Goal: Register for event/course

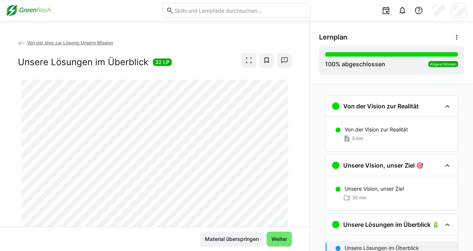
scroll to position [91, 0]
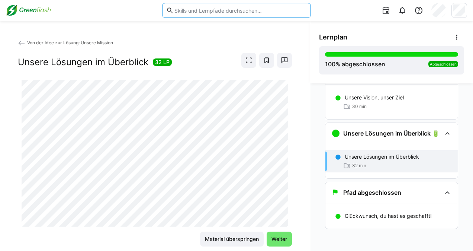
click at [197, 10] on input "text" at bounding box center [240, 10] width 133 height 7
click at [229, 8] on input "text" at bounding box center [240, 10] width 133 height 7
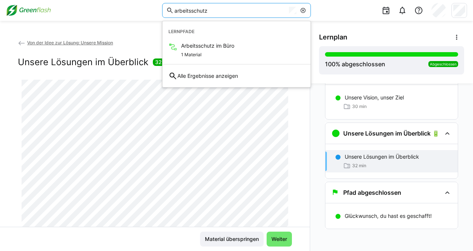
type input "arbeitsschutz"
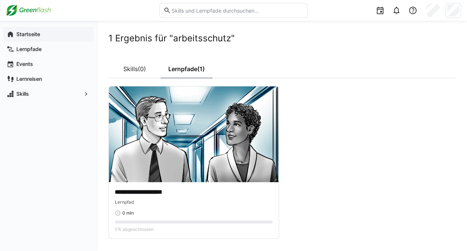
click at [0, 0] on app-navigation-label "Startseite" at bounding box center [0, 0] width 0 height 0
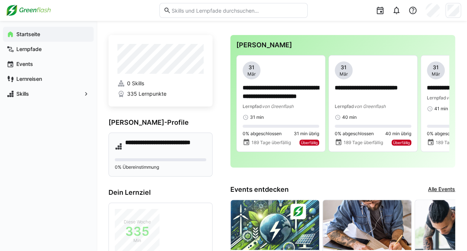
click at [177, 141] on h4 "**********" at bounding box center [165, 146] width 81 height 15
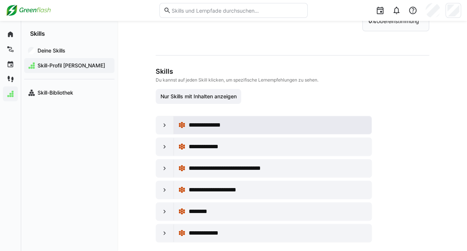
scroll to position [37, 0]
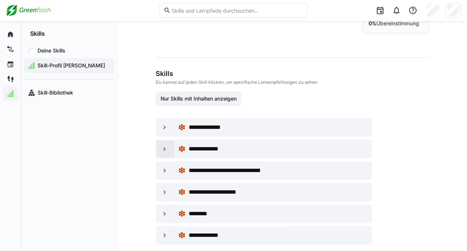
click at [164, 145] on eds-icon at bounding box center [164, 148] width 7 height 7
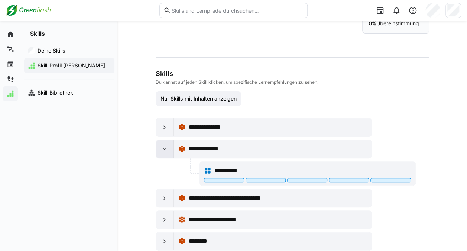
scroll to position [74, 0]
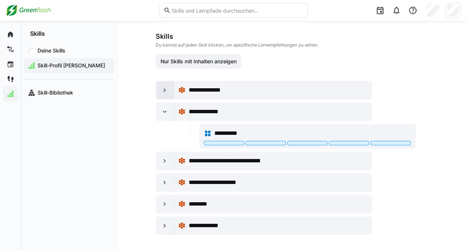
click at [166, 86] on eds-icon at bounding box center [164, 89] width 7 height 7
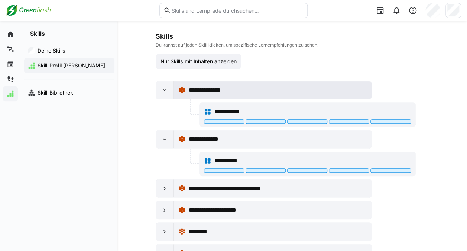
click at [217, 91] on span "**********" at bounding box center [208, 89] width 41 height 9
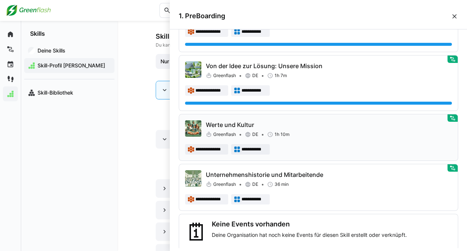
scroll to position [90, 0]
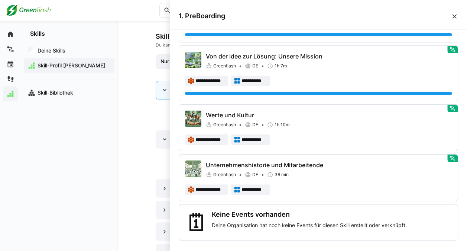
click at [116, 126] on div "Deine Skills Skill-Profil Alexander Becker Skill-Bibliothek" at bounding box center [69, 143] width 96 height 213
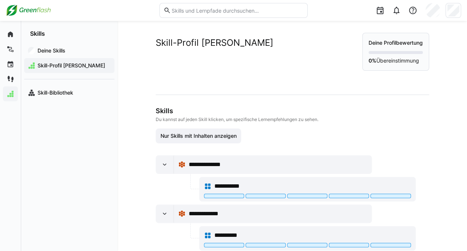
scroll to position [74, 0]
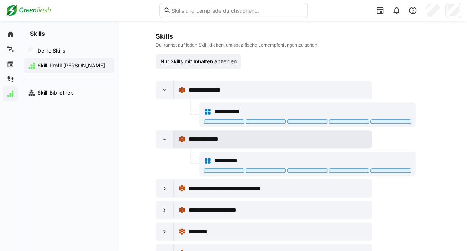
click at [206, 139] on span "**********" at bounding box center [208, 139] width 40 height 9
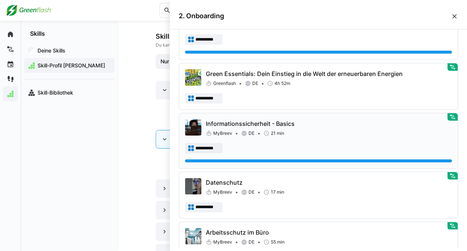
scroll to position [454, 0]
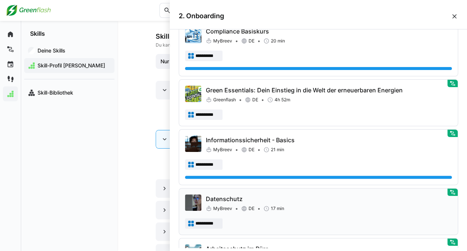
click at [322, 213] on div "**********" at bounding box center [318, 211] width 267 height 34
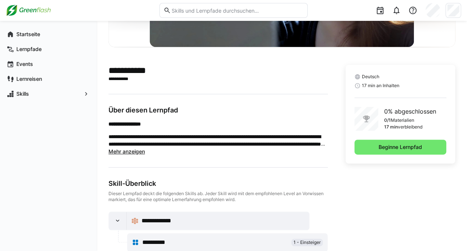
scroll to position [146, 0]
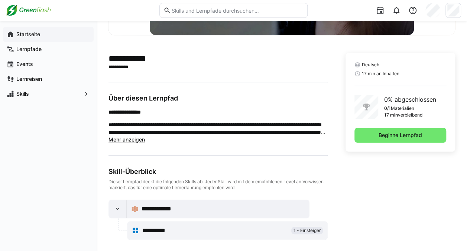
click at [0, 0] on app-navigation-label "Startseite" at bounding box center [0, 0] width 0 height 0
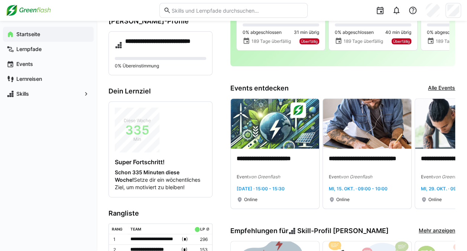
scroll to position [112, 0]
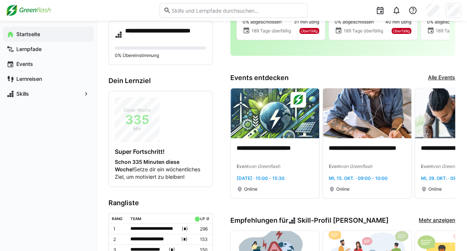
click at [450, 77] on link "Alle Events" at bounding box center [441, 78] width 27 height 8
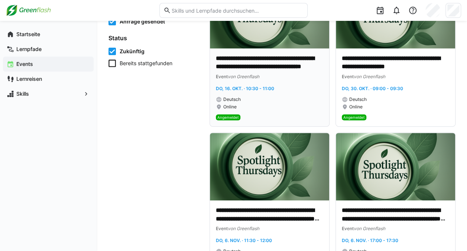
scroll to position [74, 0]
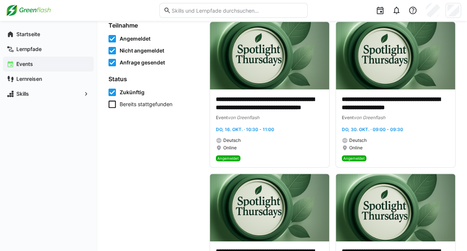
click at [132, 35] on span "Angemeldet" at bounding box center [135, 38] width 31 height 7
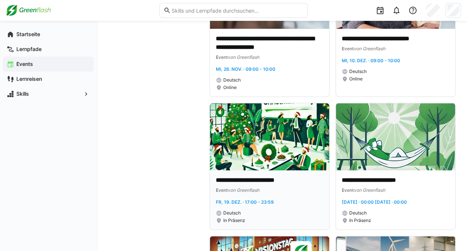
scroll to position [483, 0]
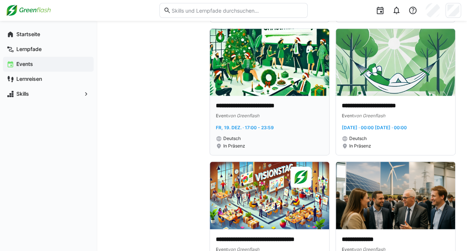
click at [311, 88] on img at bounding box center [269, 62] width 119 height 67
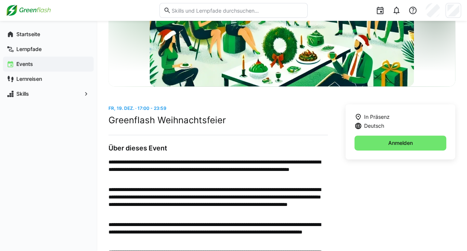
scroll to position [149, 0]
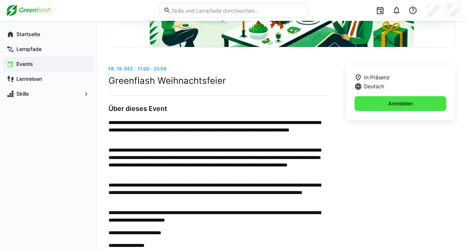
click at [388, 105] on span "Anmelden" at bounding box center [400, 103] width 27 height 7
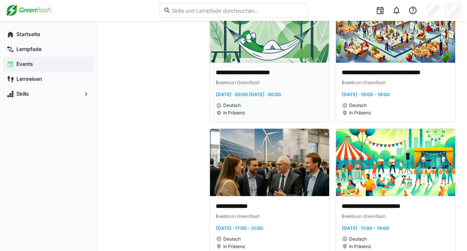
scroll to position [520, 0]
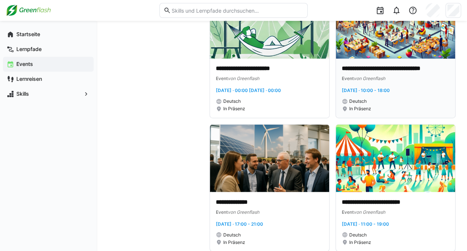
click at [400, 35] on img at bounding box center [395, 24] width 119 height 67
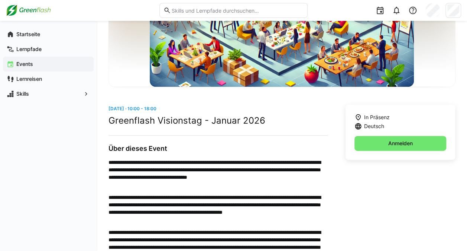
scroll to position [112, 0]
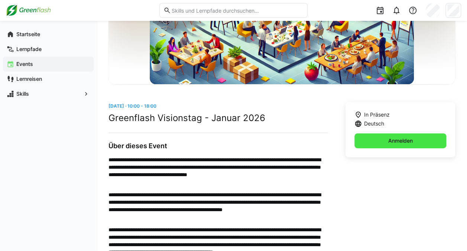
click at [374, 144] on span "Anmelden" at bounding box center [401, 140] width 92 height 15
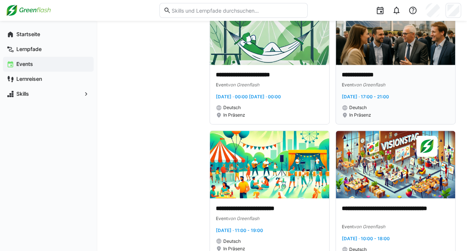
scroll to position [503, 0]
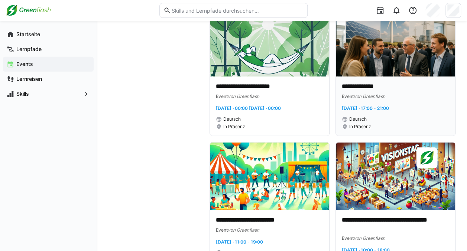
drag, startPoint x: 375, startPoint y: 57, endPoint x: 416, endPoint y: 54, distance: 40.7
click at [375, 57] on img at bounding box center [395, 42] width 119 height 67
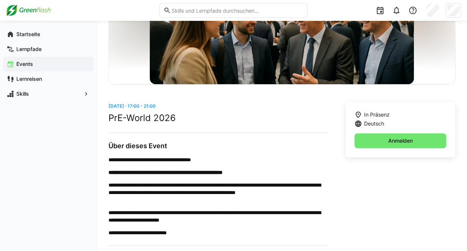
scroll to position [148, 0]
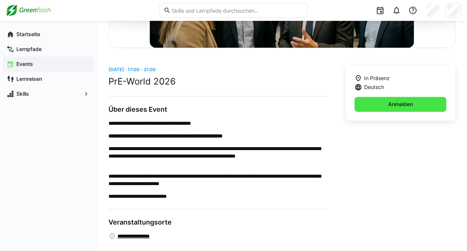
click at [375, 107] on span "Anmelden" at bounding box center [401, 104] width 92 height 15
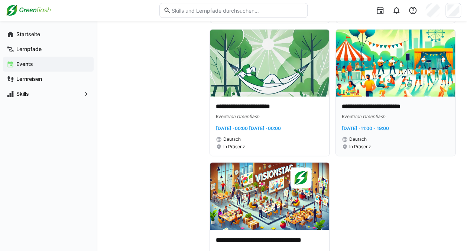
scroll to position [483, 0]
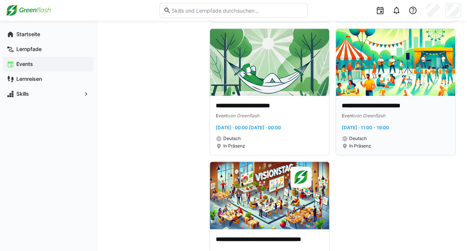
click at [395, 72] on img at bounding box center [395, 62] width 119 height 67
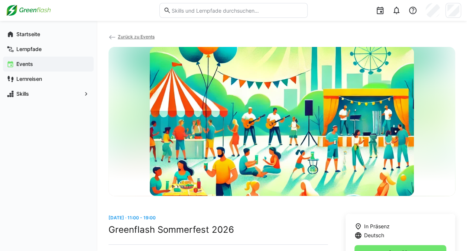
scroll to position [112, 0]
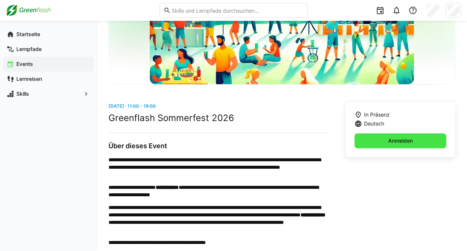
click at [376, 138] on span "Anmelden" at bounding box center [401, 140] width 92 height 15
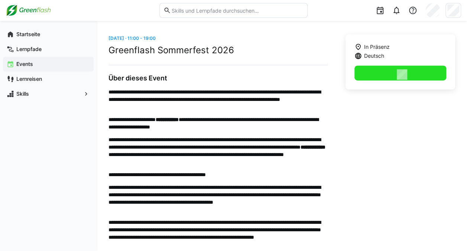
scroll to position [186, 0]
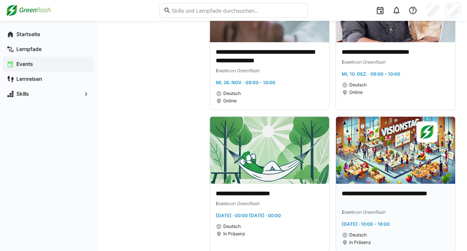
scroll to position [407, 0]
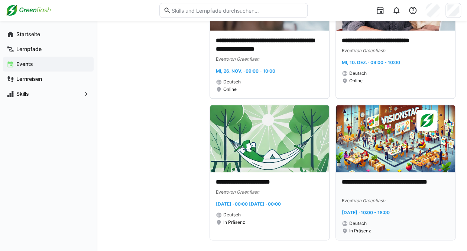
click at [372, 154] on img at bounding box center [395, 138] width 119 height 67
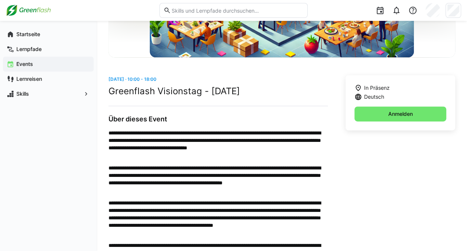
scroll to position [163, 0]
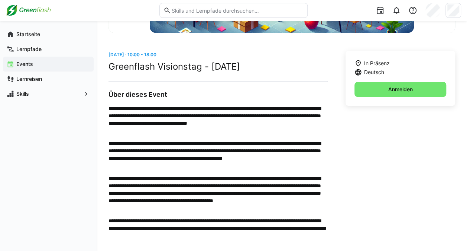
click at [407, 77] on div "In Präsenz Deutsch Anmelden" at bounding box center [401, 78] width 110 height 55
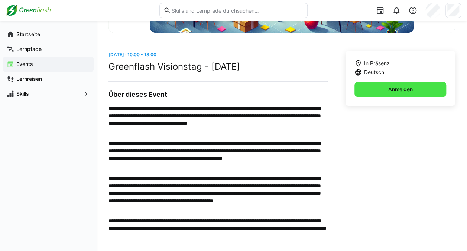
click at [401, 90] on span "Anmelden" at bounding box center [400, 88] width 27 height 7
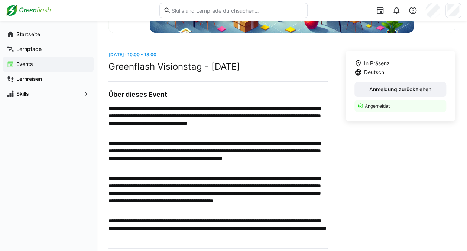
click at [44, 66] on span "Events" at bounding box center [52, 63] width 75 height 7
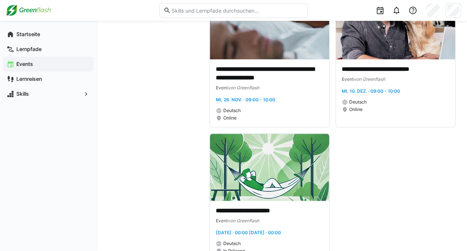
scroll to position [384, 0]
